Goal: Transaction & Acquisition: Subscribe to service/newsletter

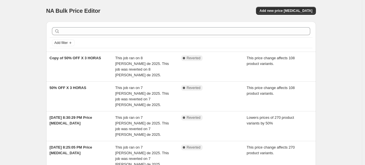
scroll to position [19, 0]
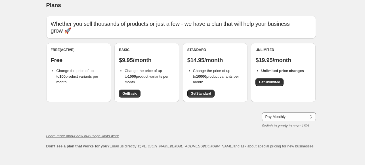
scroll to position [8, 0]
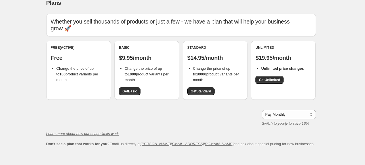
drag, startPoint x: 53, startPoint y: 46, endPoint x: 77, endPoint y: 80, distance: 42.5
click at [77, 80] on div "Free (Active) Free Change the price of up to 100 product variants per month" at bounding box center [79, 63] width 56 height 37
click at [77, 80] on li "Change the price of up to 100 product variants per month" at bounding box center [81, 74] width 50 height 17
